Goal: Learn about a topic

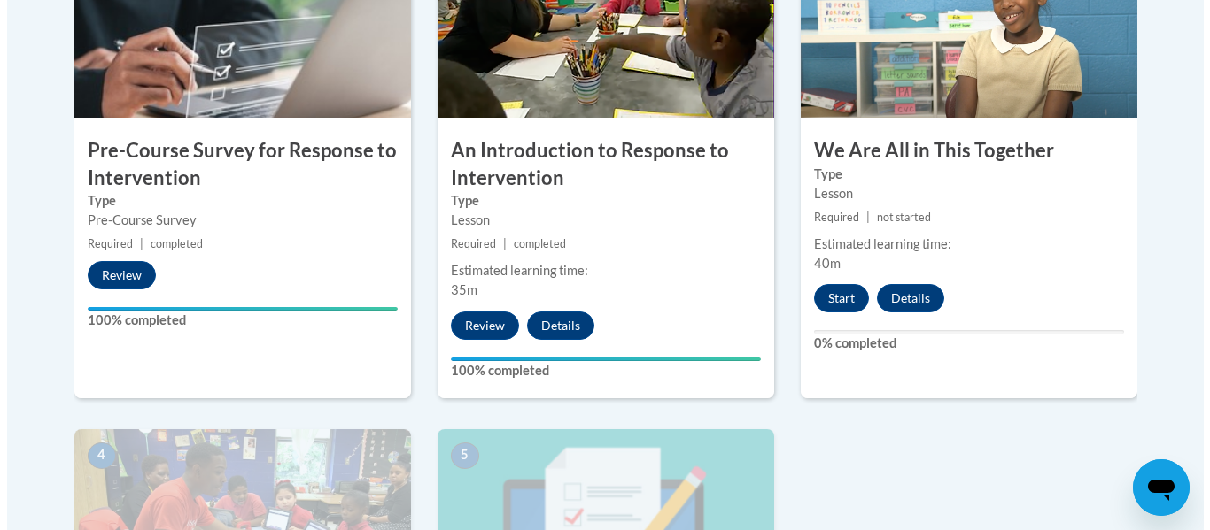
scroll to position [533, 0]
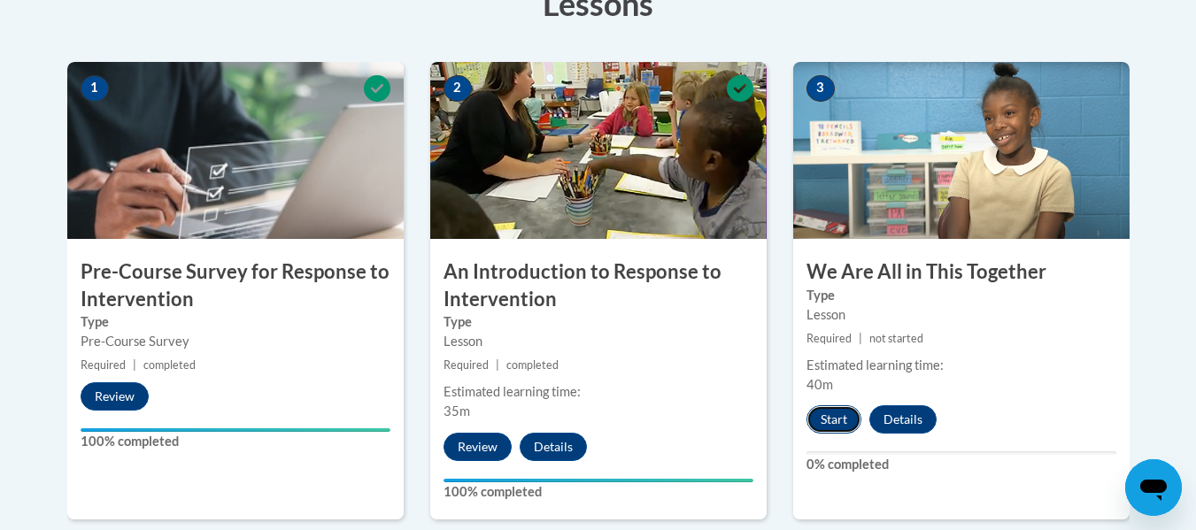
click at [829, 419] on button "Start" at bounding box center [834, 420] width 55 height 28
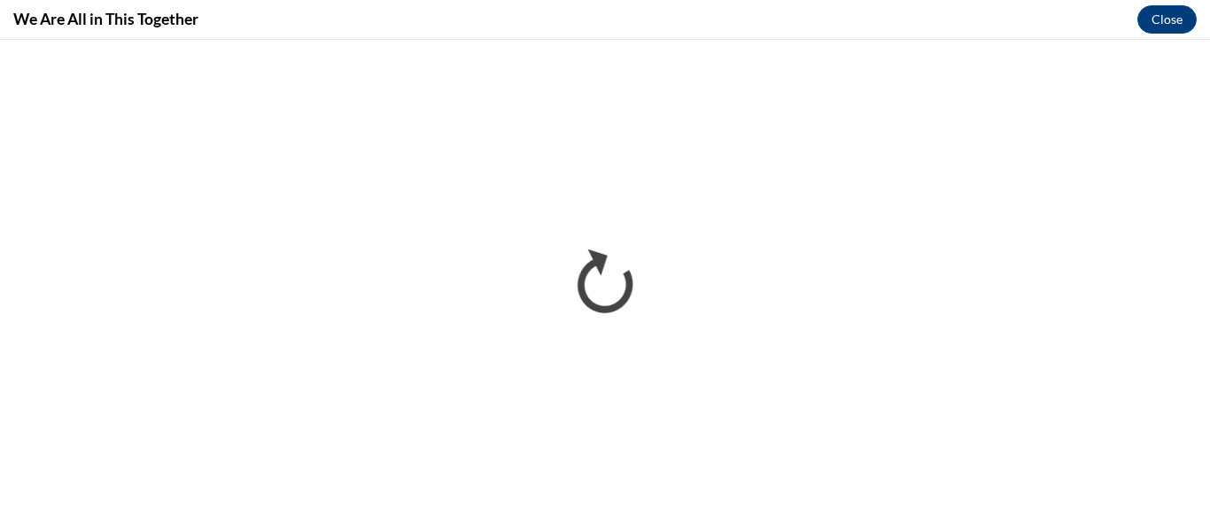
scroll to position [0, 0]
